Goal: Transaction & Acquisition: Purchase product/service

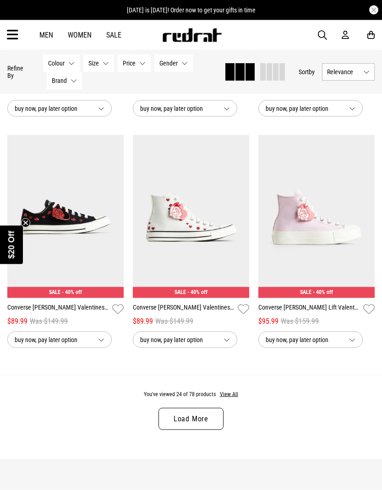
scroll to position [1657, 0]
click at [232, 399] on button "View All" at bounding box center [228, 394] width 19 height 8
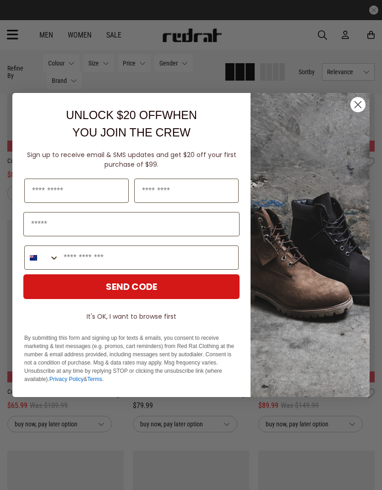
scroll to position [1803, 0]
click at [354, 112] on circle "Close dialog" at bounding box center [358, 104] width 15 height 15
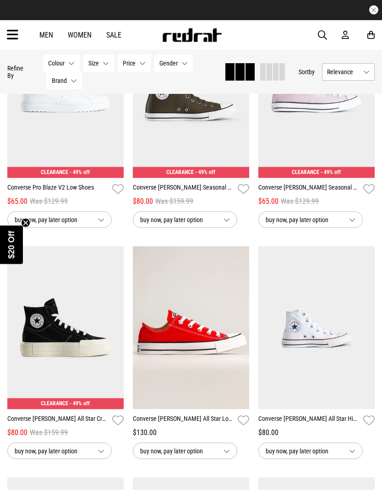
scroll to position [4796, 0]
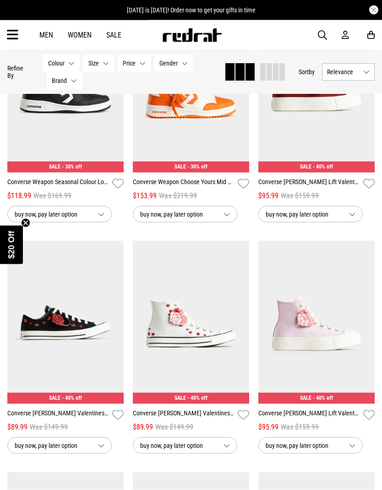
scroll to position [1551, 0]
click at [190, 419] on link "Converse [PERSON_NAME] Valentines Hi Shoes - Womens" at bounding box center [183, 414] width 101 height 13
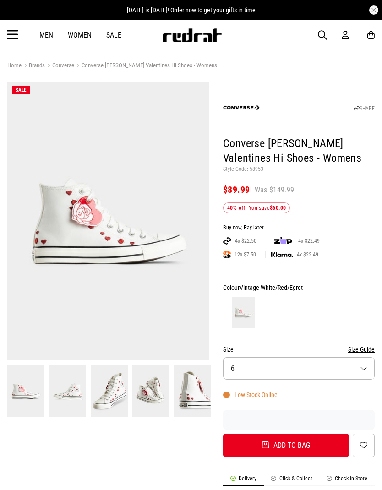
click at [354, 370] on button "Size 6" at bounding box center [299, 368] width 152 height 22
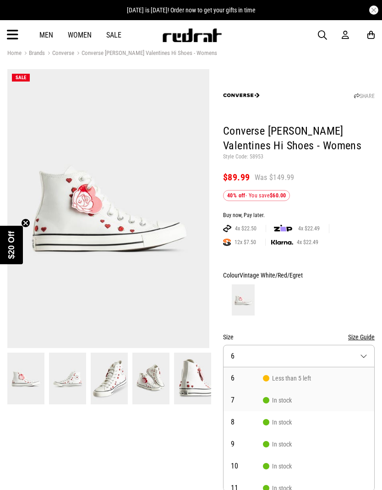
click at [300, 398] on li "7 In stock" at bounding box center [299, 400] width 151 height 22
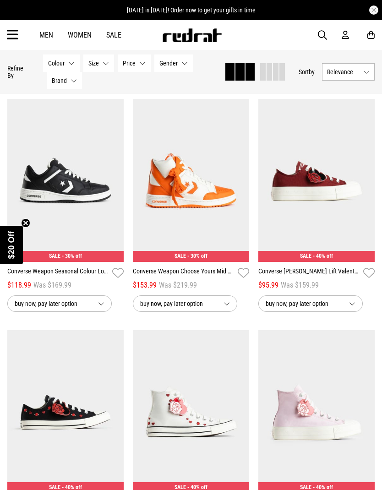
scroll to position [1477, 0]
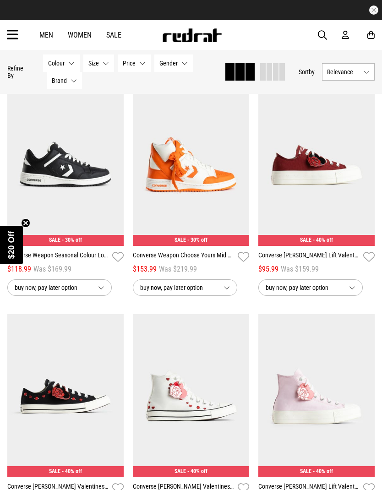
click at [323, 258] on link "Converse [PERSON_NAME] Lift Valentines Low Shoes - Womens" at bounding box center [308, 257] width 101 height 13
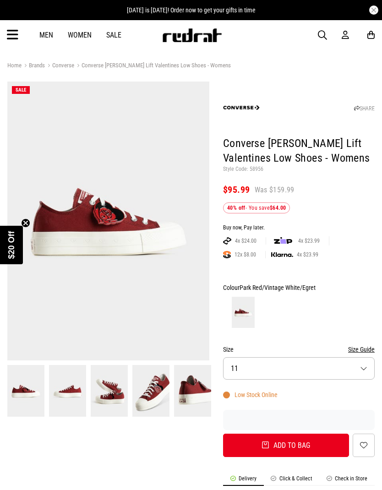
click at [113, 385] on img at bounding box center [109, 390] width 37 height 51
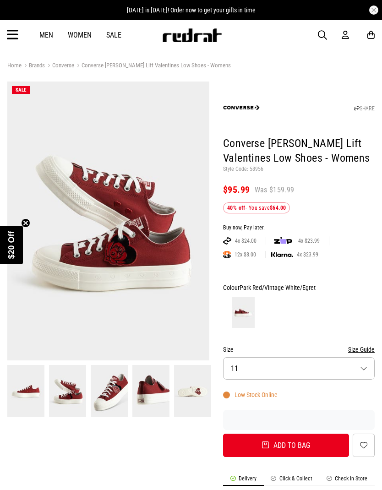
click at [117, 389] on img at bounding box center [109, 390] width 37 height 51
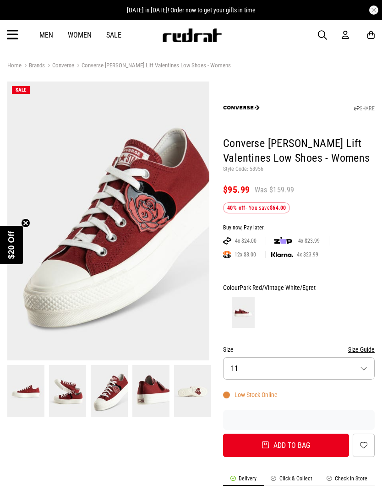
click at [147, 397] on img at bounding box center [150, 390] width 37 height 51
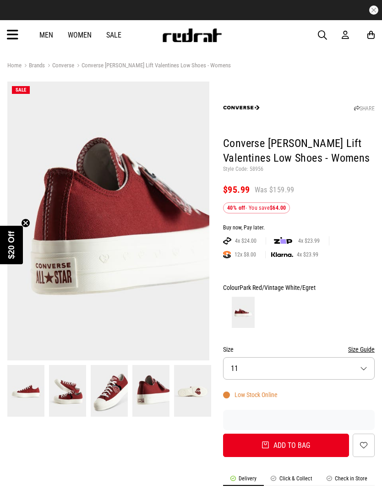
click at [179, 395] on img at bounding box center [192, 390] width 37 height 51
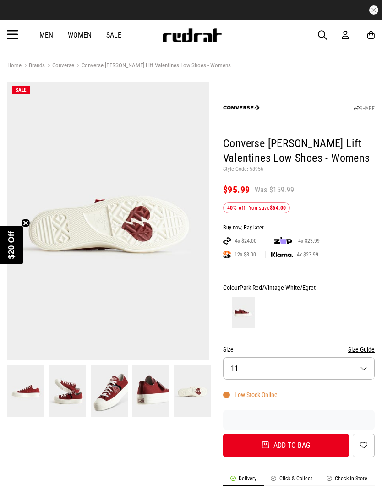
click at [137, 401] on img at bounding box center [150, 390] width 37 height 51
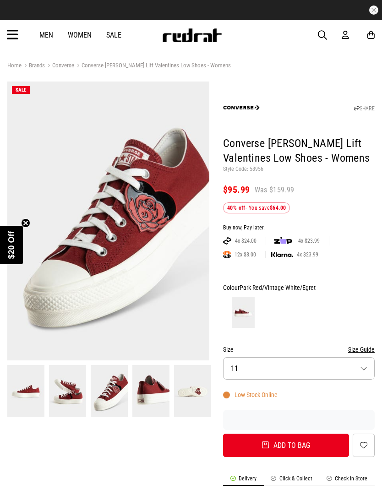
click at [67, 390] on img at bounding box center [67, 390] width 37 height 51
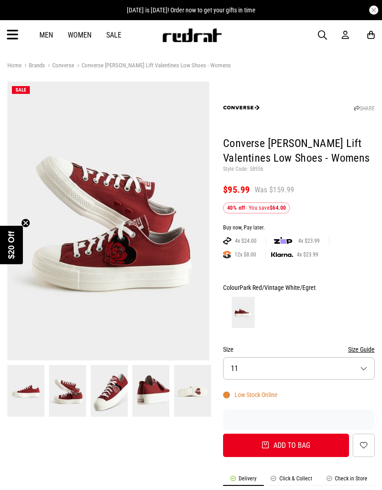
click at [40, 384] on img at bounding box center [25, 390] width 37 height 51
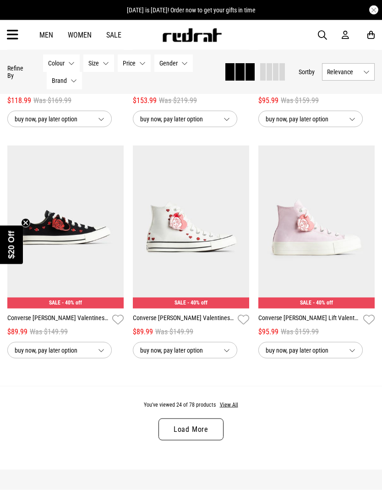
click at [226, 410] on button "View All" at bounding box center [228, 405] width 19 height 8
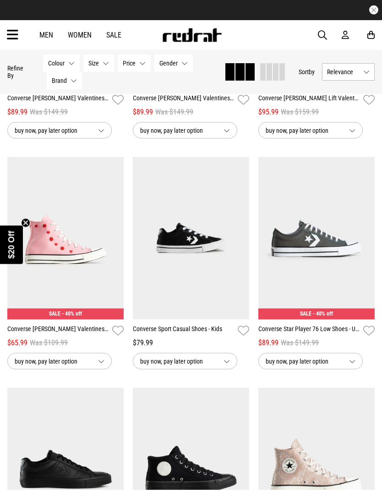
scroll to position [1879, 0]
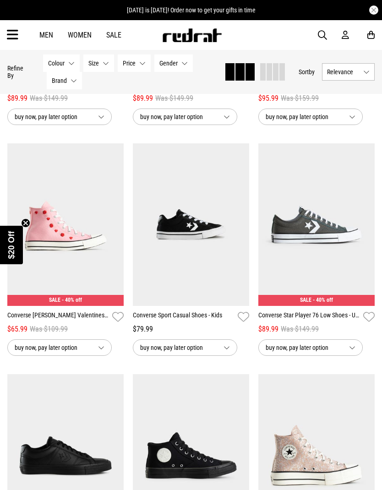
click at [85, 306] on div "SALE - 40% off" at bounding box center [65, 300] width 116 height 11
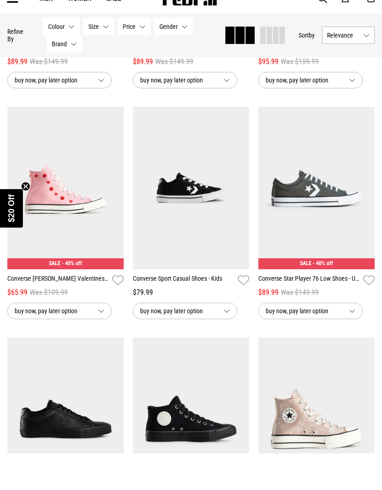
click at [89, 311] on link "Converse [PERSON_NAME] Valentines Hi Shoes - Youth" at bounding box center [57, 317] width 101 height 13
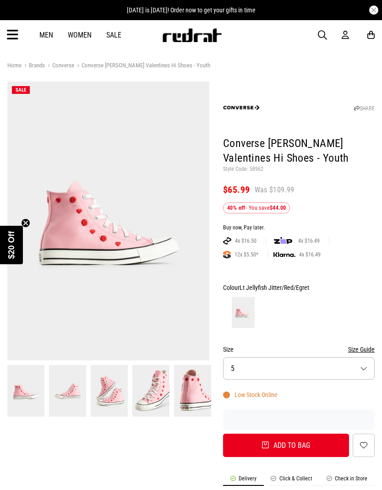
click at [69, 389] on img at bounding box center [67, 390] width 37 height 51
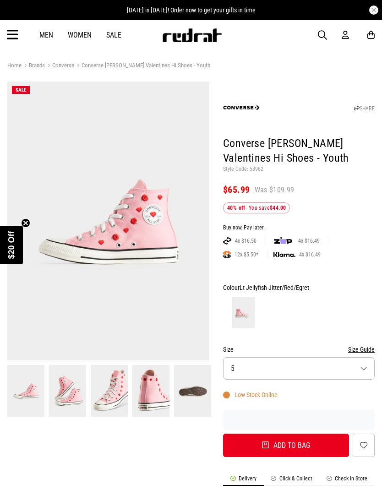
click at [84, 384] on img at bounding box center [67, 390] width 37 height 51
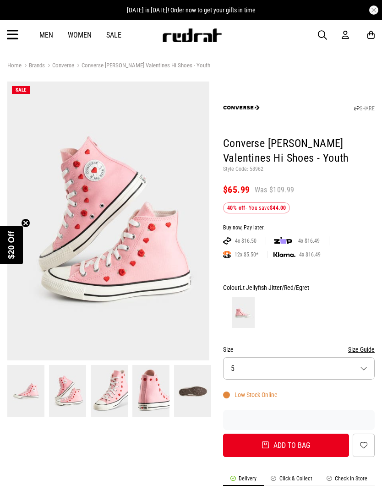
click at [117, 389] on img at bounding box center [109, 390] width 37 height 51
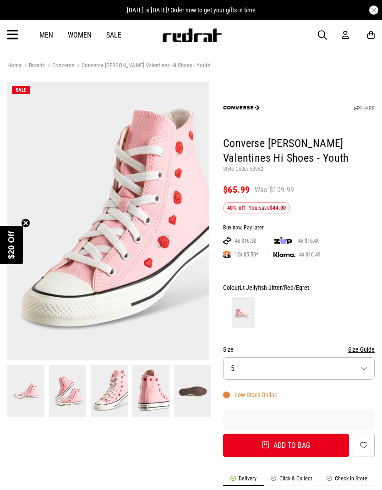
click at [153, 388] on img at bounding box center [150, 390] width 37 height 51
